Goal: Communication & Community: Answer question/provide support

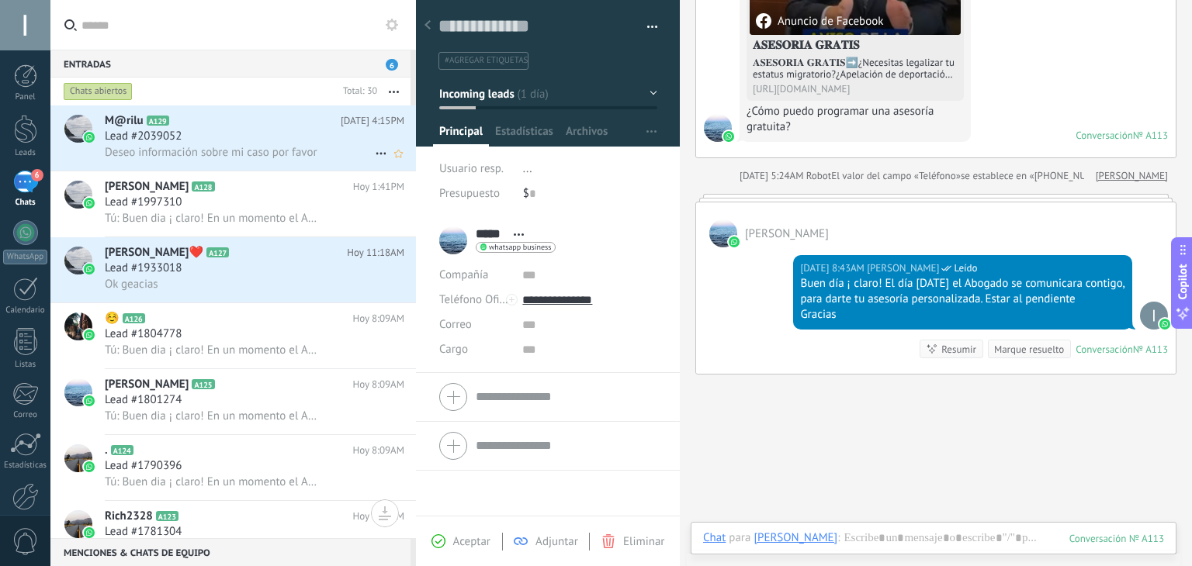
click at [239, 143] on div "Lead #2039052" at bounding box center [254, 137] width 299 height 16
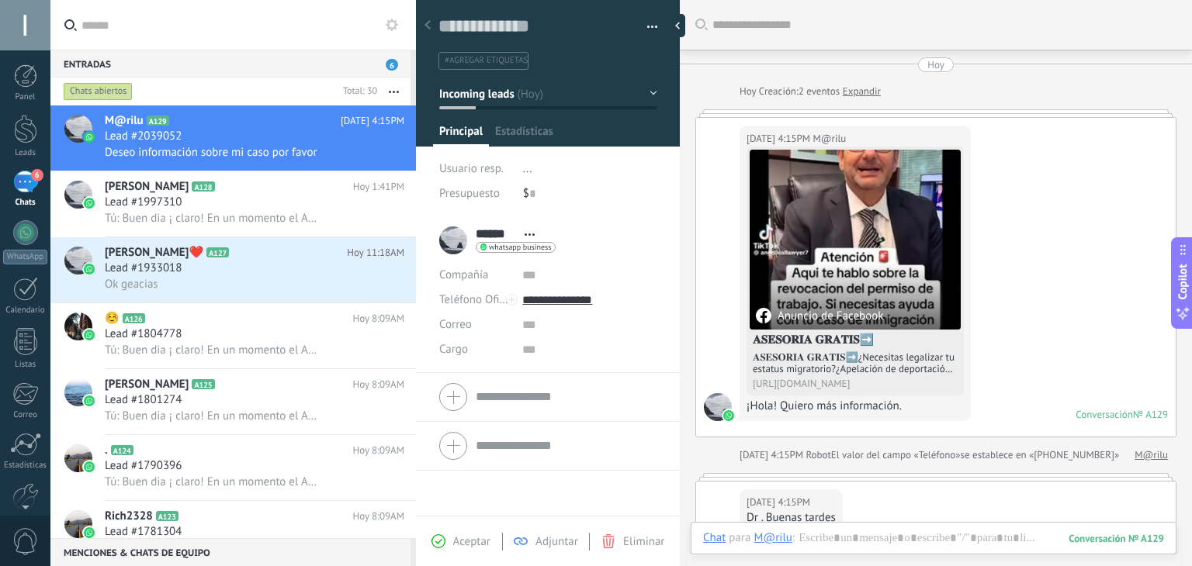
scroll to position [299, 0]
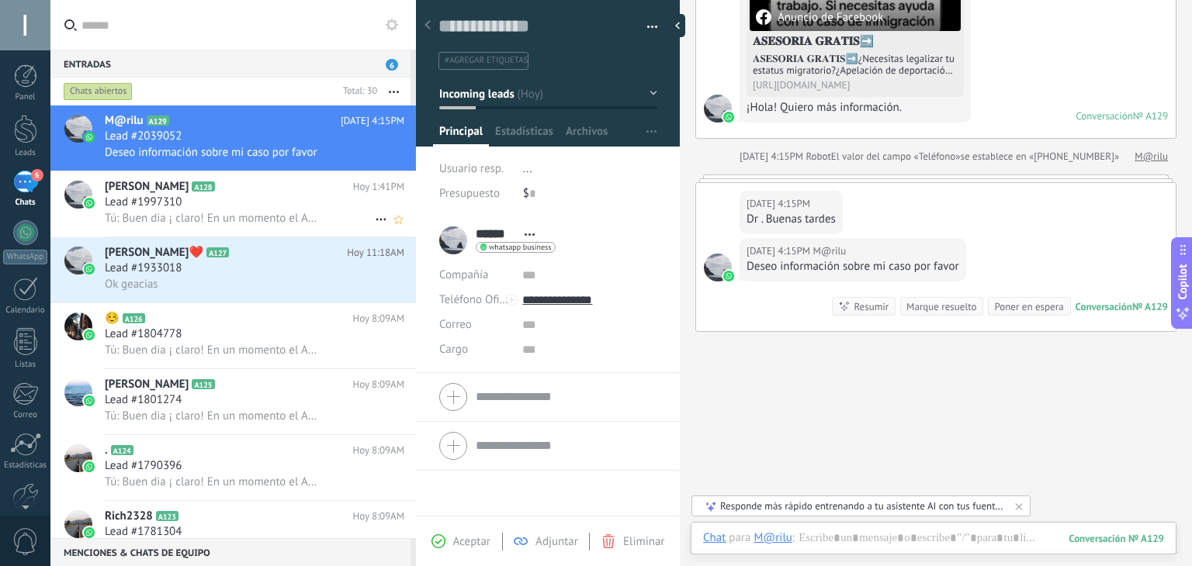
click at [231, 216] on span "Tú: Buen dia ¡ claro! En un momento el Abogado se comunicara contigo, para dart…" at bounding box center [212, 218] width 214 height 15
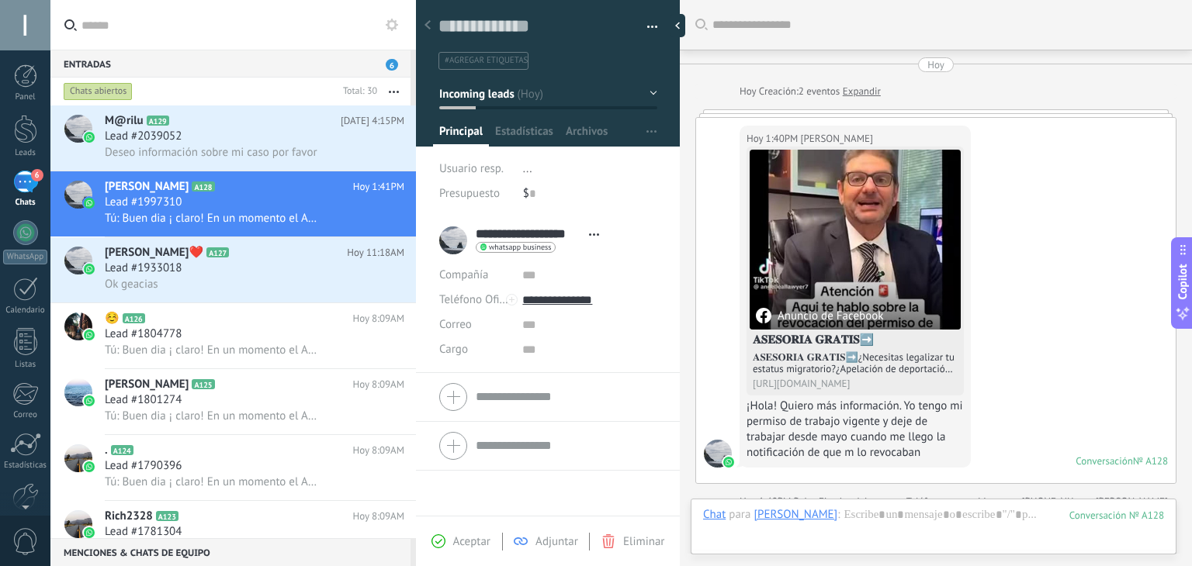
scroll to position [417, 0]
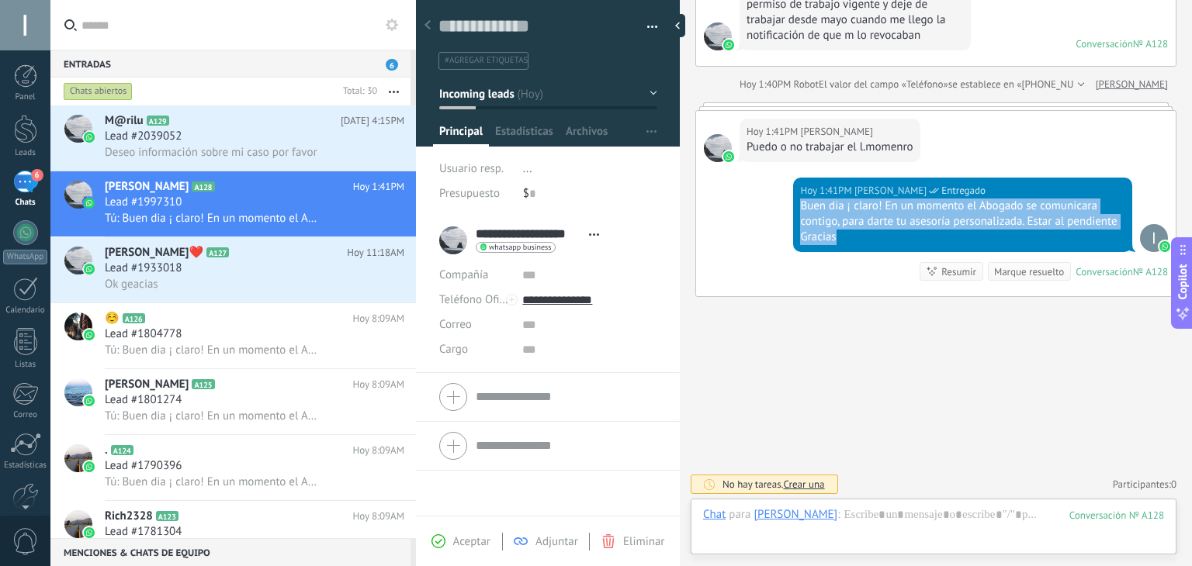
drag, startPoint x: 801, startPoint y: 201, endPoint x: 1097, endPoint y: 234, distance: 298.2
click at [1097, 234] on div "Buen dia ¡ claro! En un momento el Abogado se comunicara contigo, para darte tu…" at bounding box center [962, 222] width 325 height 47
copy div "Buen dia ¡ claro! En un momento el Abogado se comunicara contigo, para darte tu…"
click at [198, 138] on div "Lead #2039052" at bounding box center [254, 137] width 299 height 16
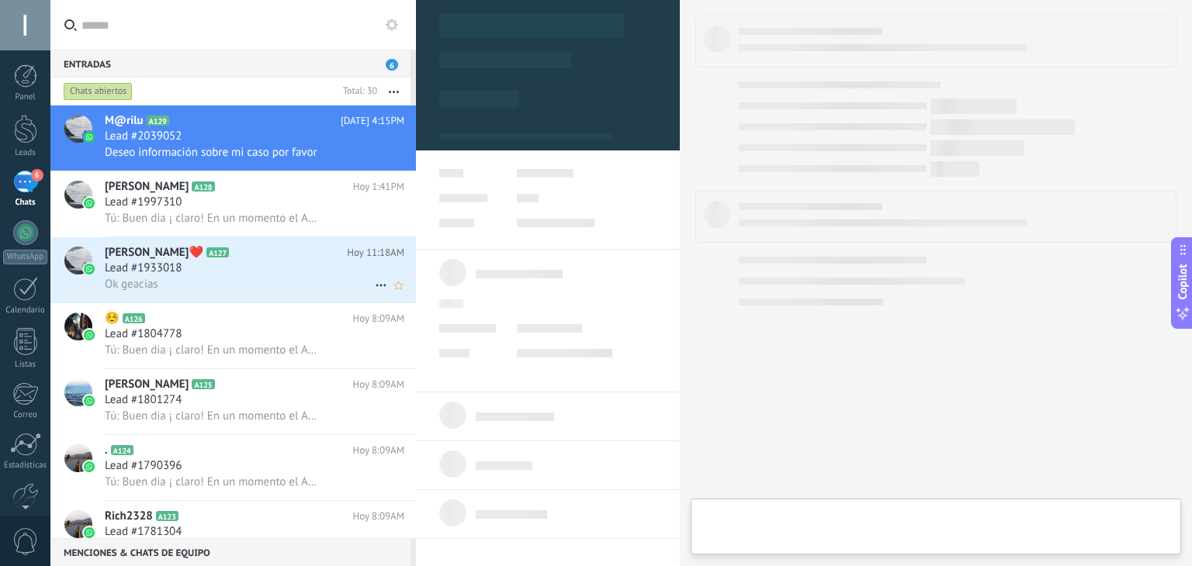
type textarea "**********"
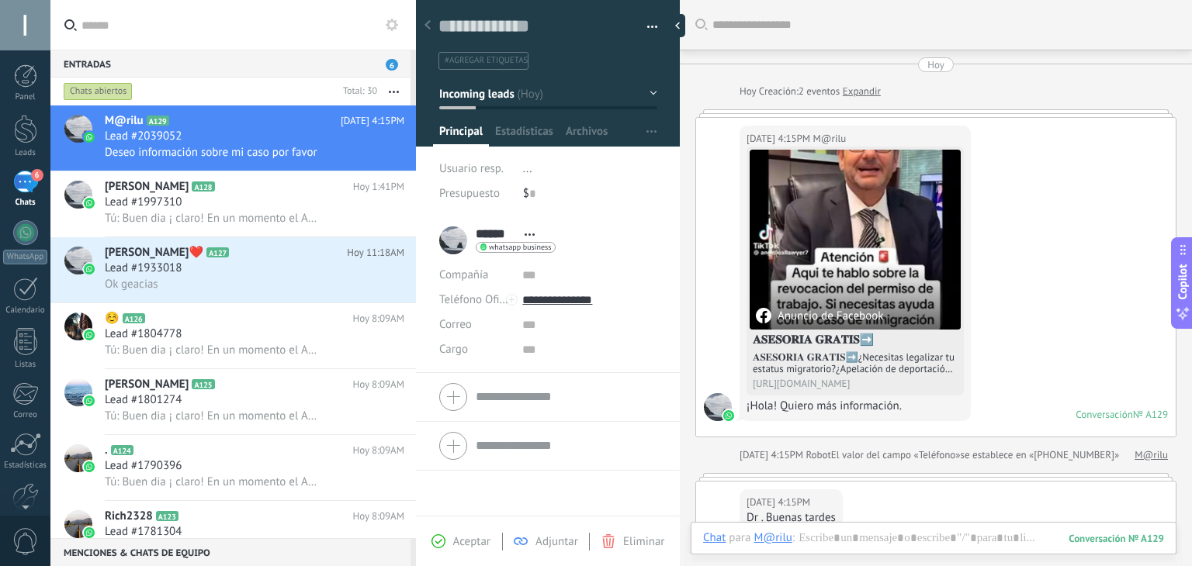
scroll to position [299, 0]
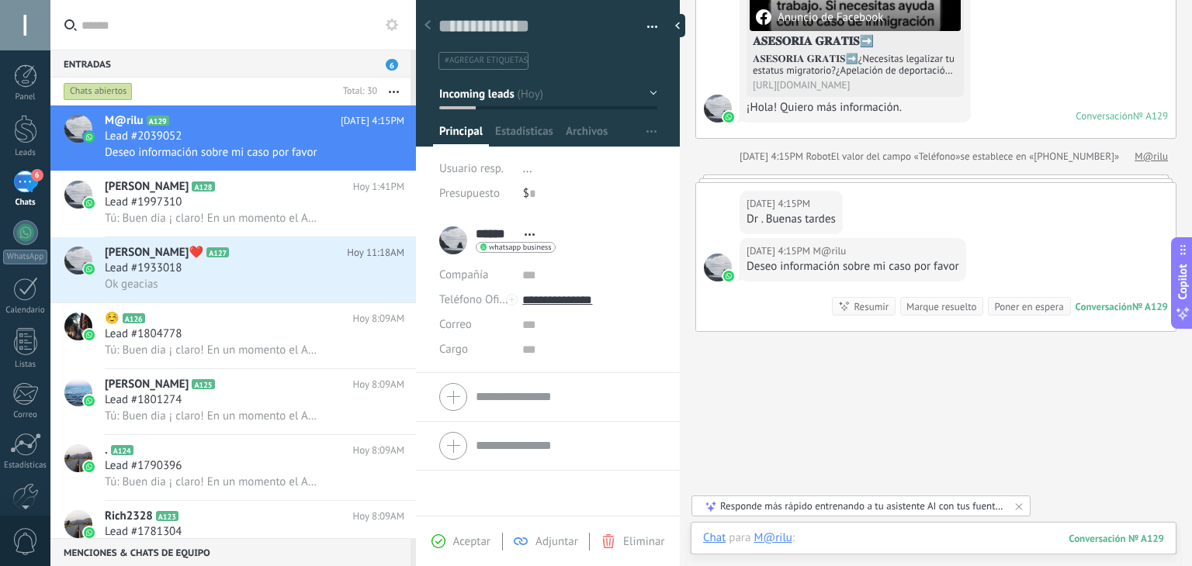
click at [903, 532] on div at bounding box center [933, 554] width 461 height 47
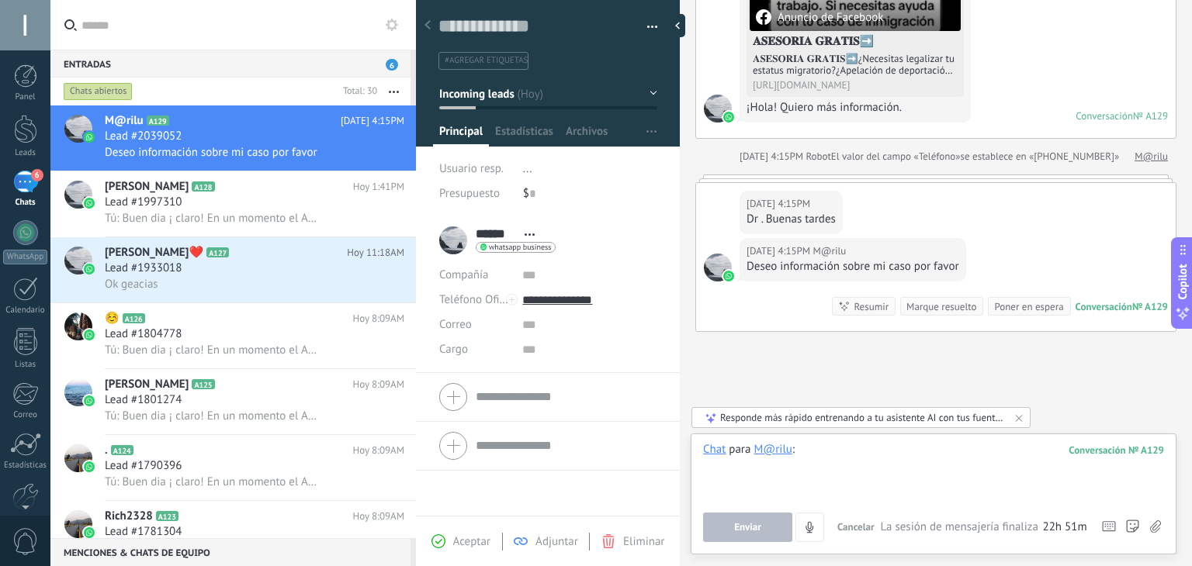
paste div
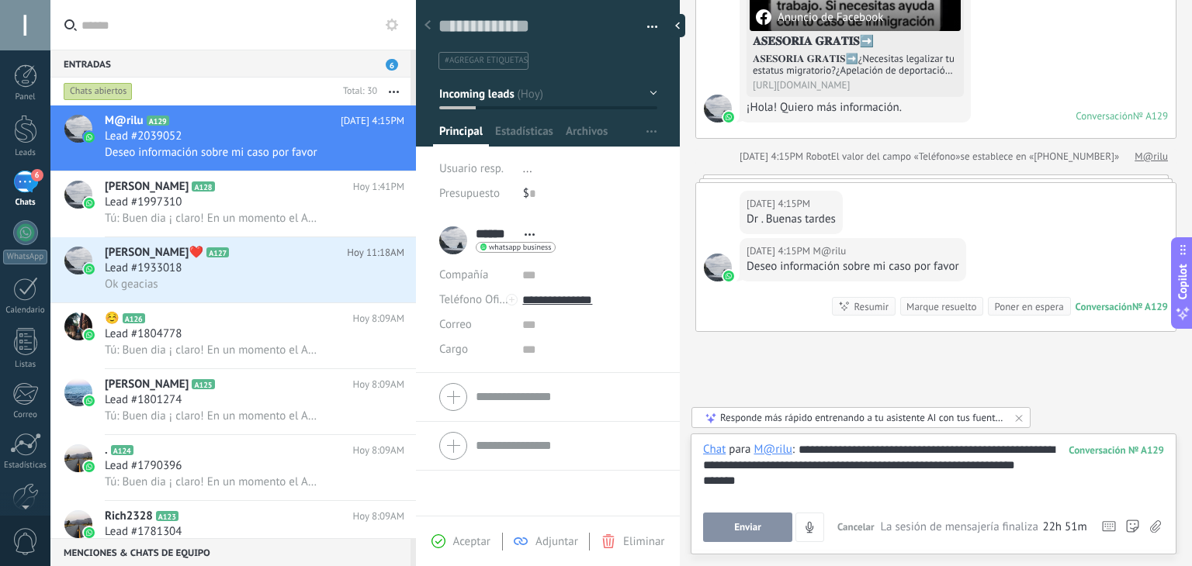
click at [753, 523] on span "Enviar" at bounding box center [747, 527] width 27 height 11
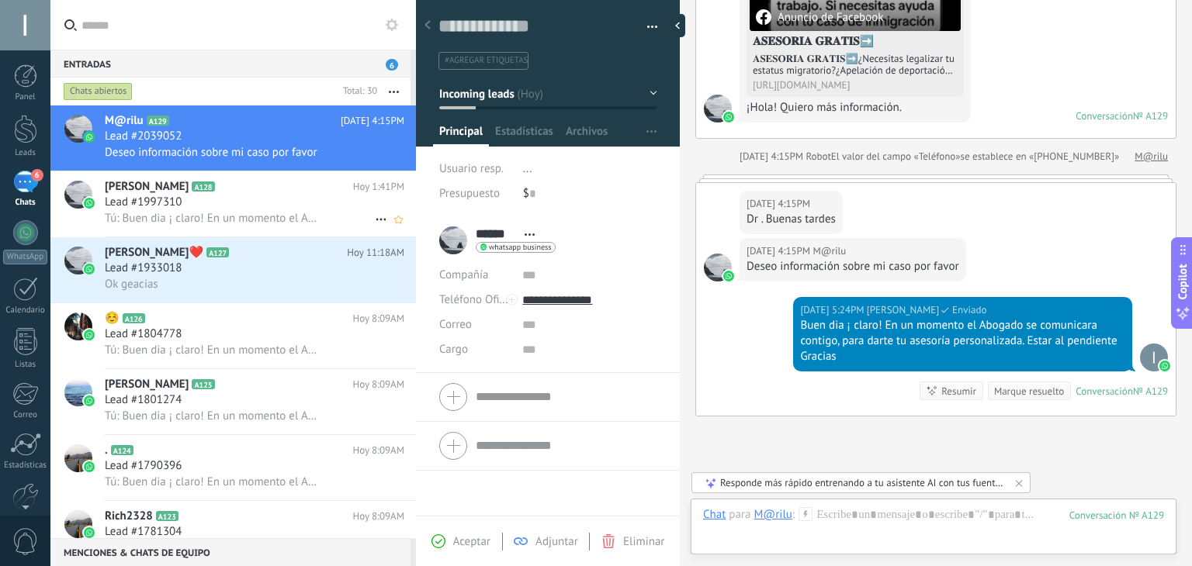
scroll to position [419, 0]
